Goal: Navigation & Orientation: Find specific page/section

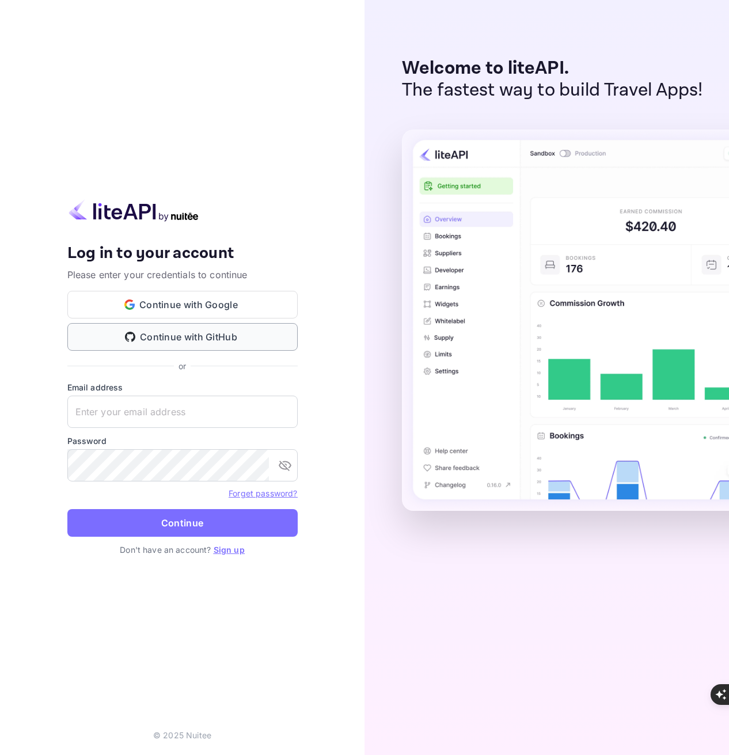
click at [213, 335] on button "Continue with GitHub" at bounding box center [182, 337] width 230 height 28
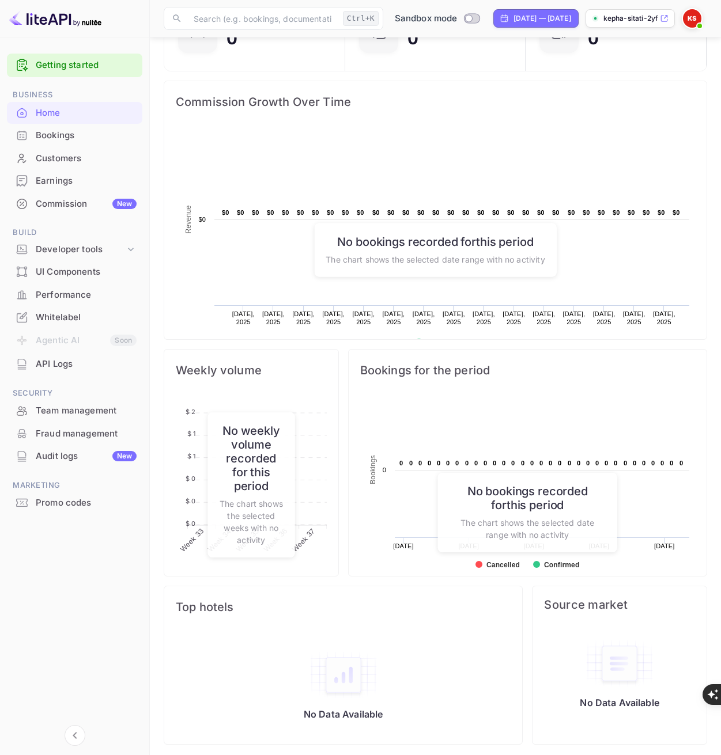
scroll to position [125, 0]
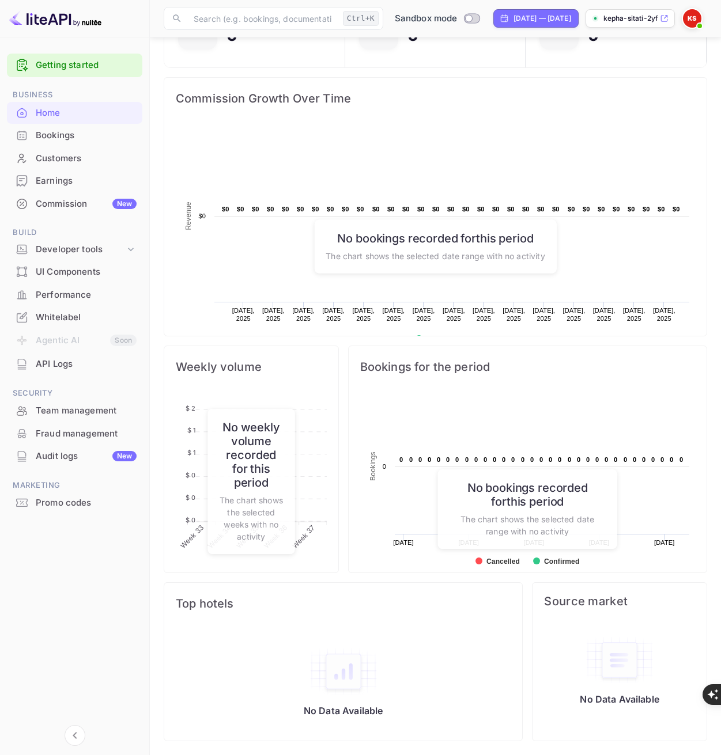
click at [74, 363] on div "API Logs" at bounding box center [86, 364] width 101 height 13
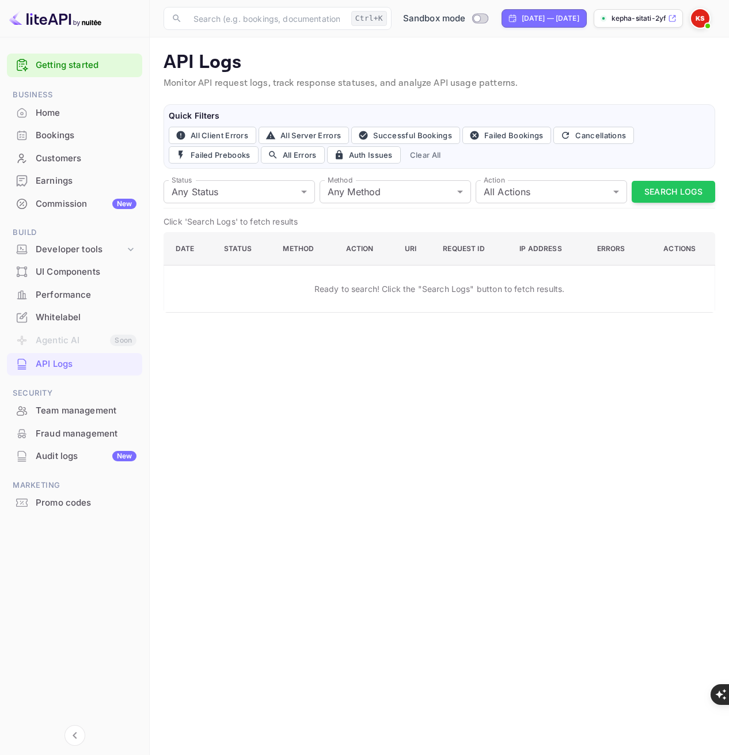
click at [46, 113] on div "Home" at bounding box center [86, 113] width 101 height 13
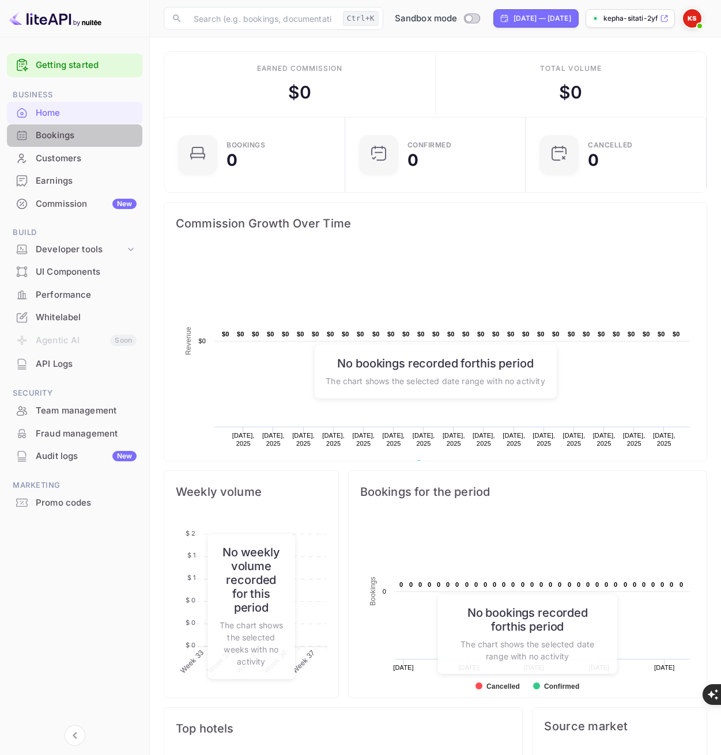
click at [51, 132] on div "Bookings" at bounding box center [86, 135] width 101 height 13
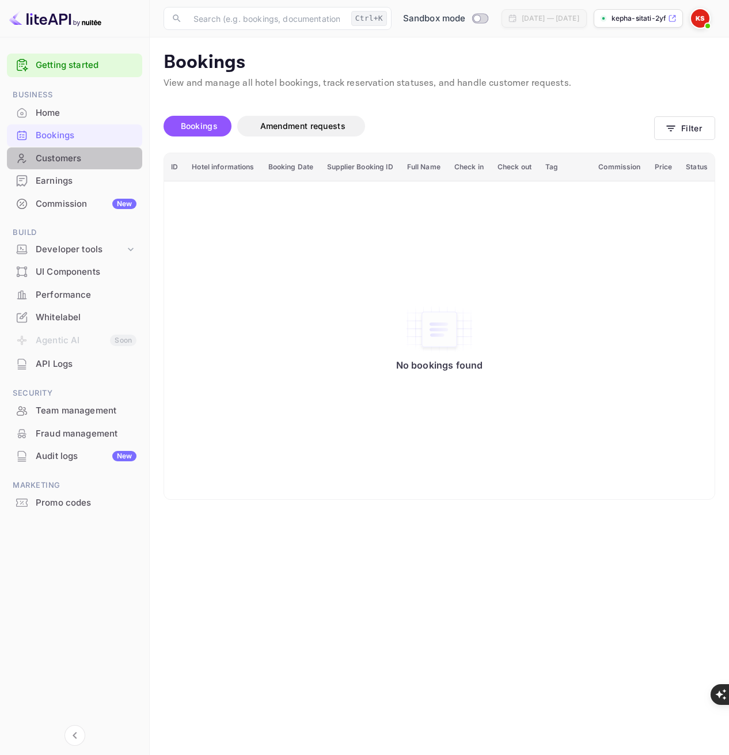
click at [69, 157] on div "Customers" at bounding box center [86, 158] width 101 height 13
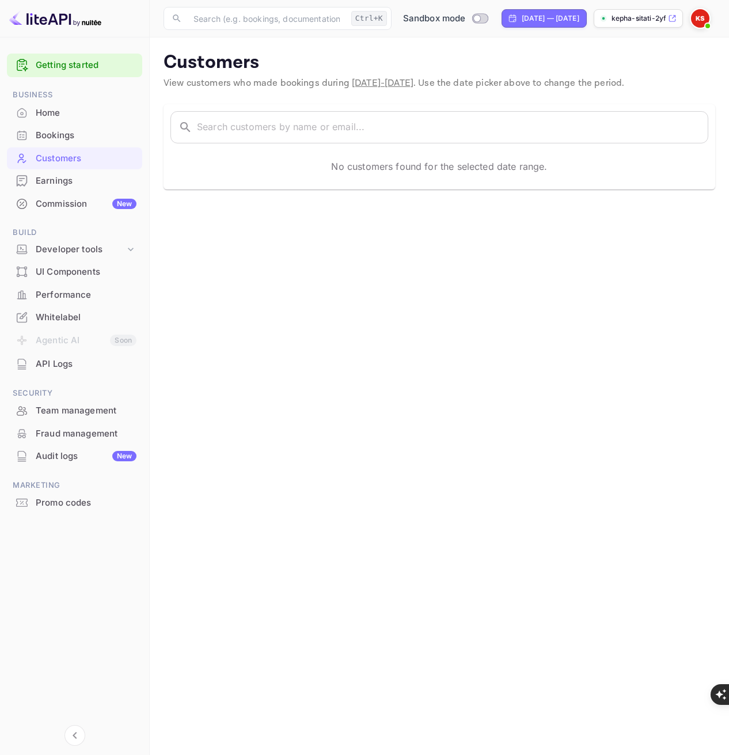
click at [71, 181] on div "Earnings" at bounding box center [86, 181] width 101 height 13
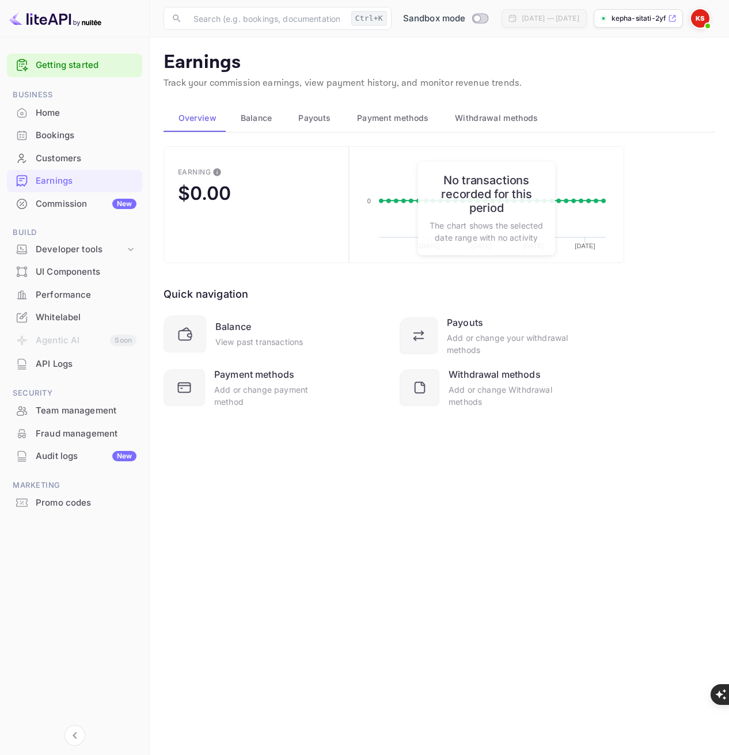
click at [81, 203] on div "Commission New" at bounding box center [86, 204] width 101 height 13
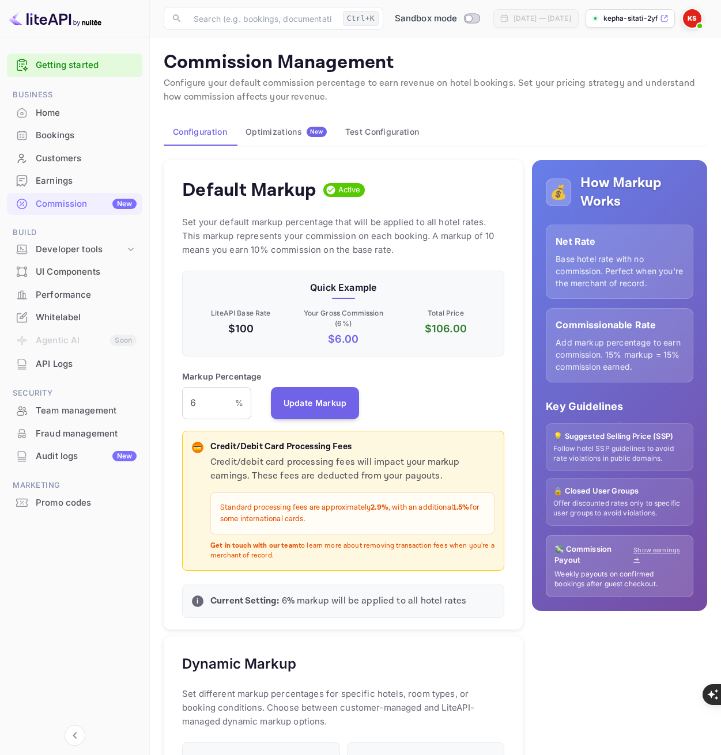
scroll to position [196, 314]
click at [210, 402] on input "6" at bounding box center [208, 403] width 53 height 32
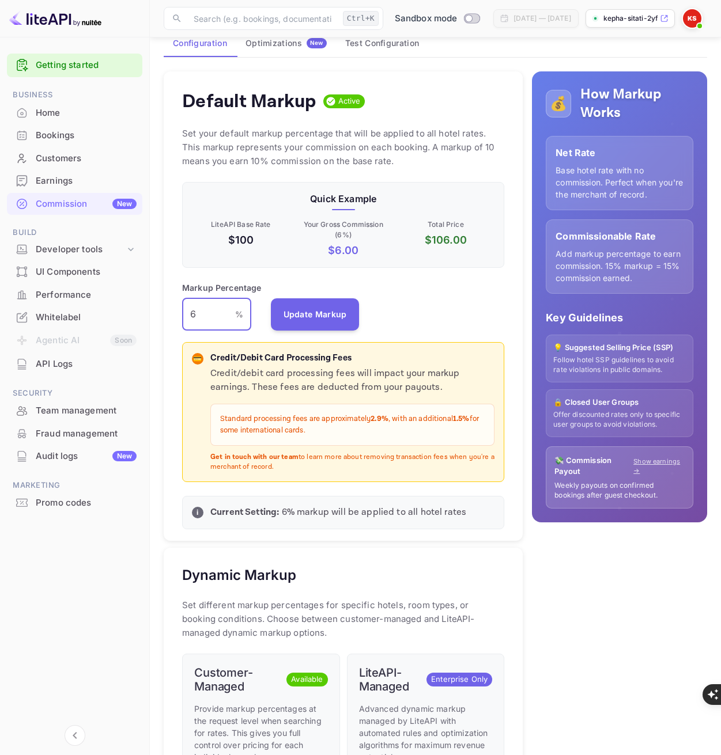
scroll to position [24, 0]
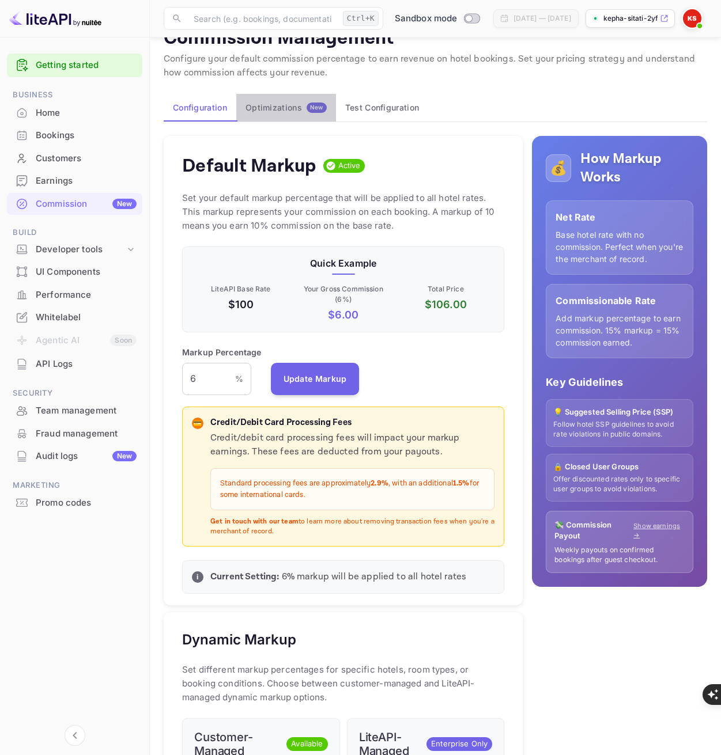
click at [289, 108] on div "Optimizations New" at bounding box center [285, 108] width 81 height 10
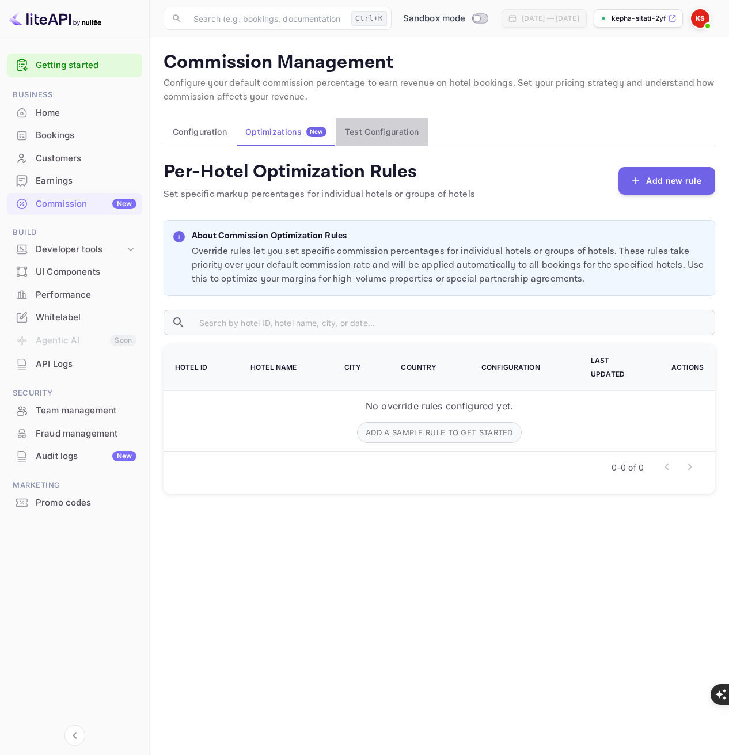
click at [397, 134] on button "Test Configuration" at bounding box center [382, 132] width 92 height 28
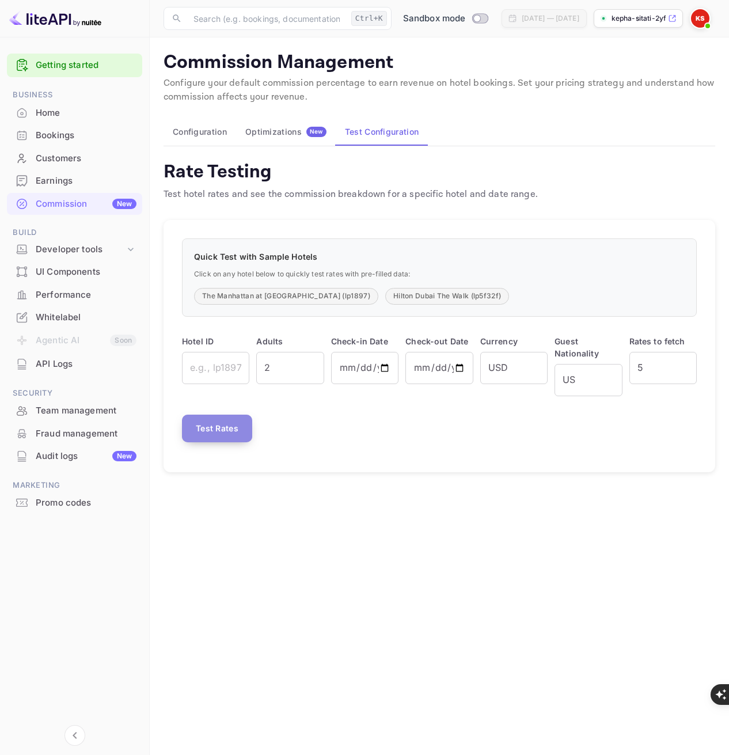
click at [222, 434] on button "Test Rates" at bounding box center [217, 429] width 70 height 28
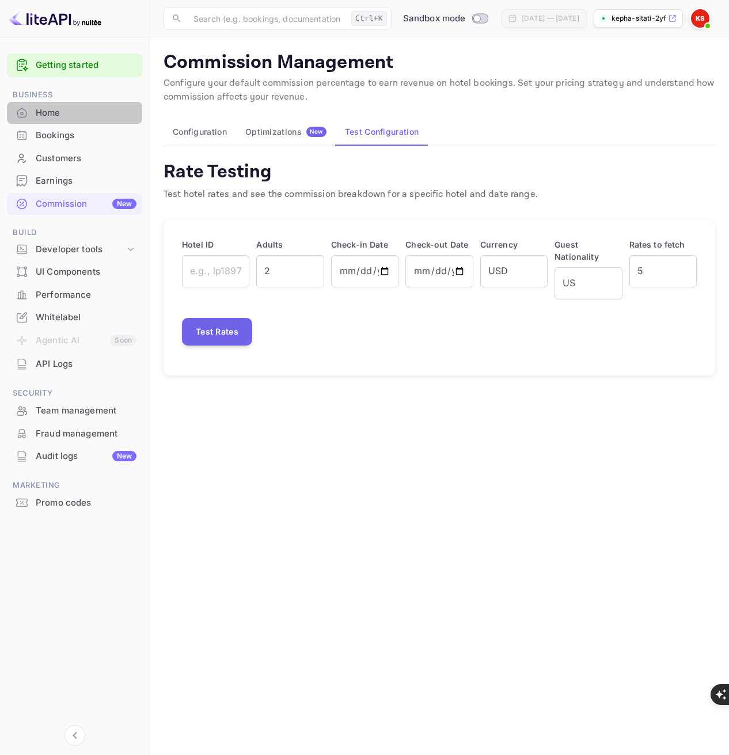
click at [54, 110] on div "Home" at bounding box center [86, 113] width 101 height 13
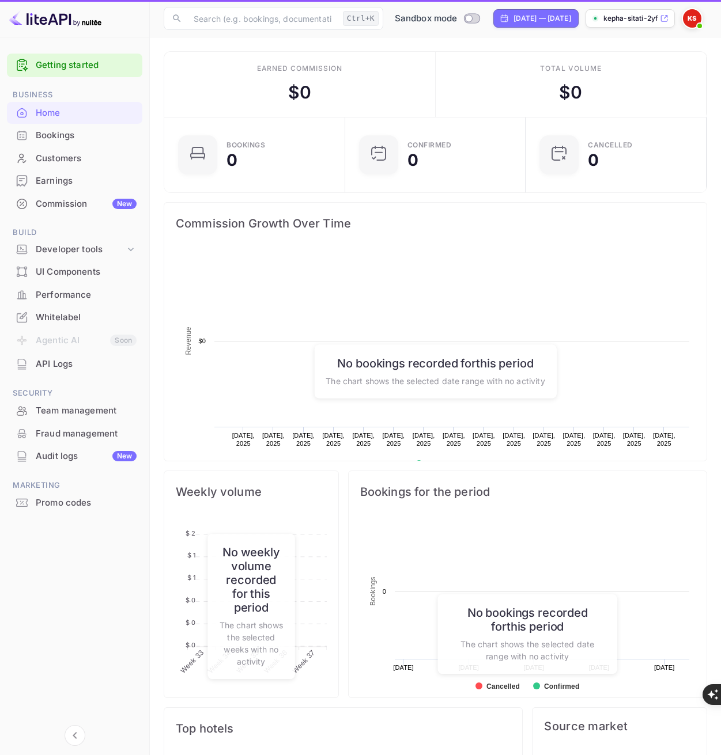
scroll to position [179, 165]
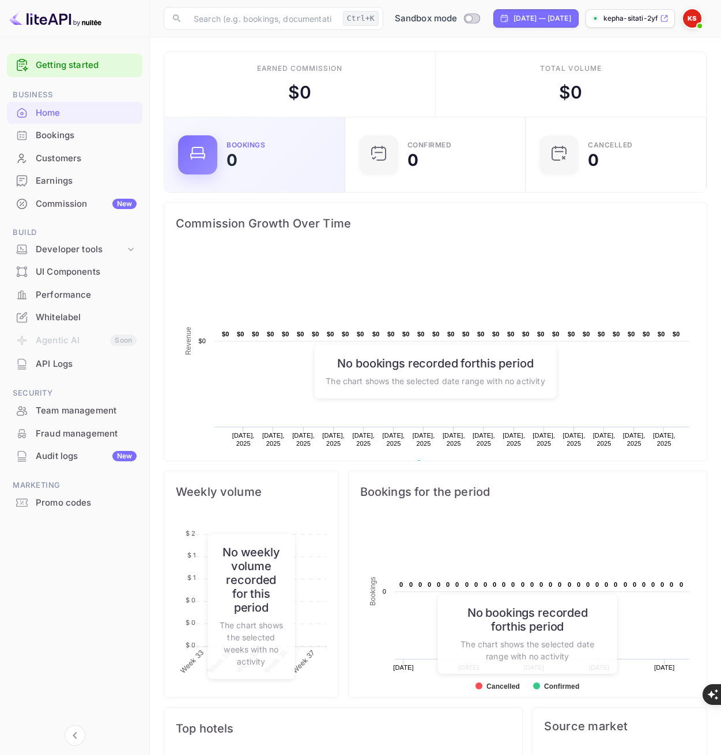
click at [275, 162] on div "Bookings 0" at bounding box center [278, 155] width 104 height 26
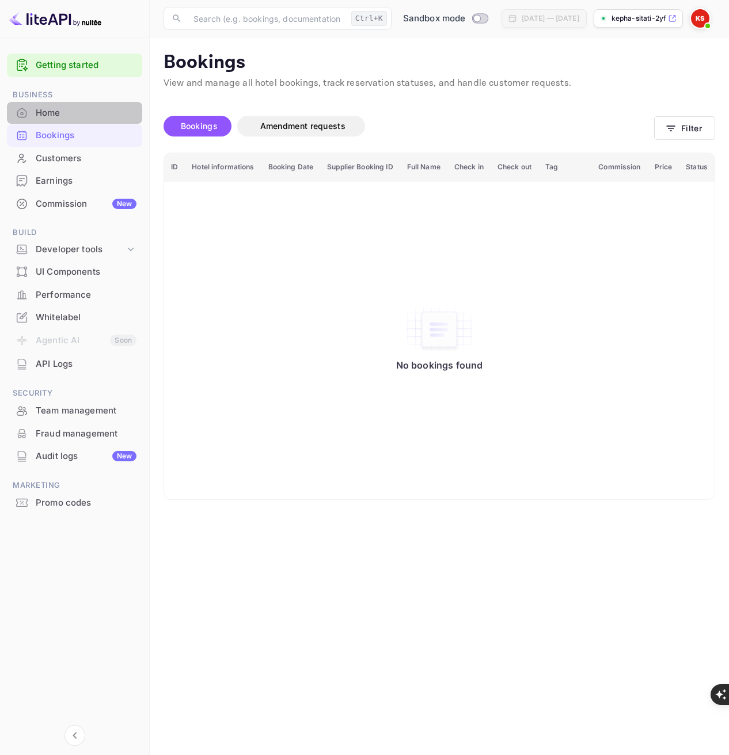
click at [69, 107] on div "Home" at bounding box center [86, 113] width 101 height 13
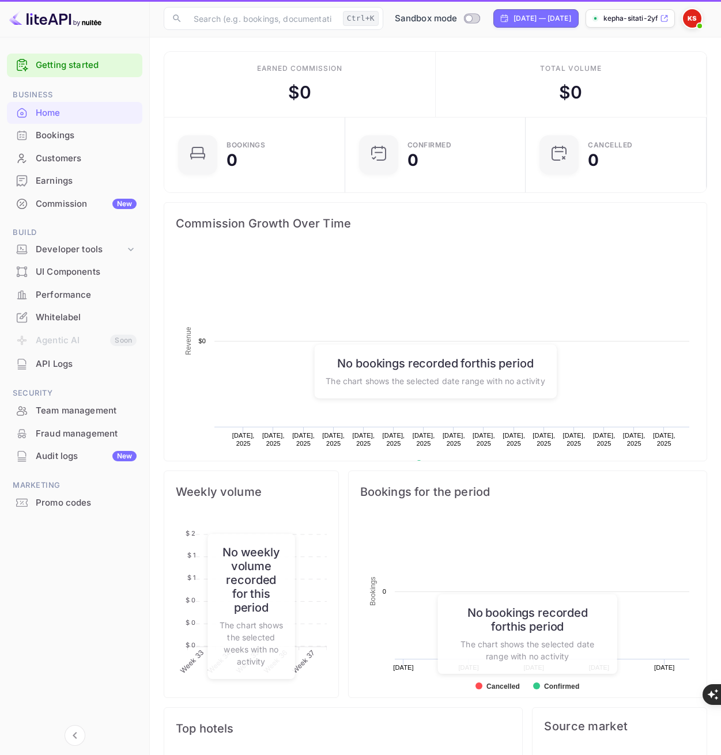
scroll to position [179, 165]
